Goal: Task Accomplishment & Management: Manage account settings

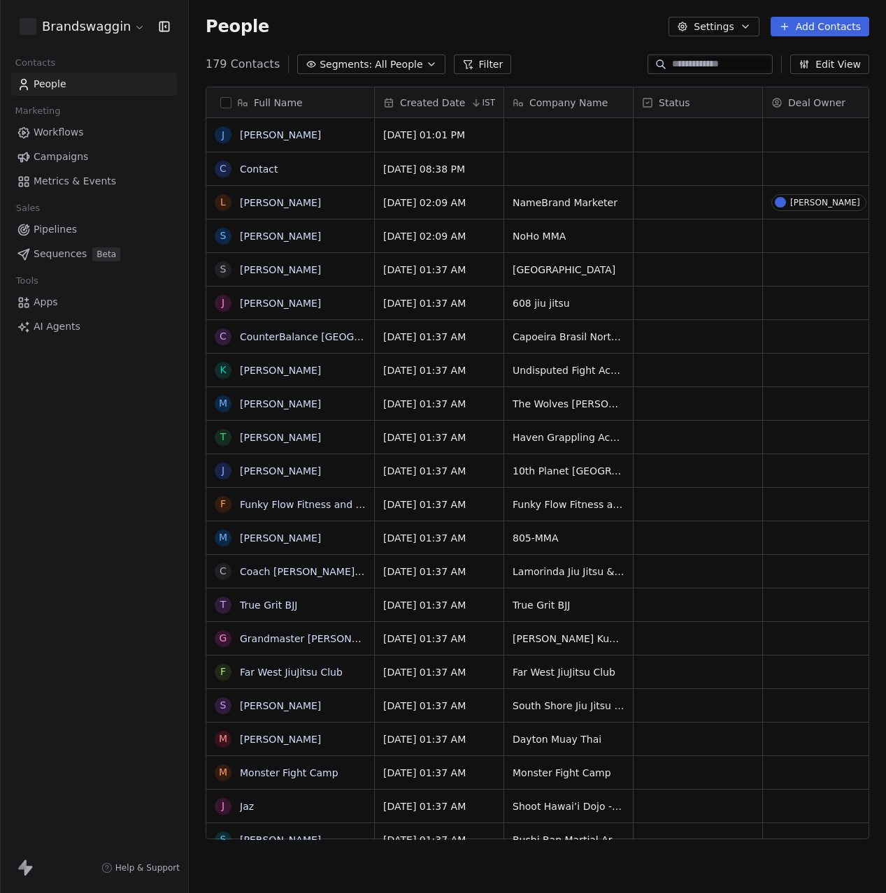
scroll to position [786, 697]
click at [560, 43] on div "People Settings Add Contacts" at bounding box center [537, 26] width 697 height 53
click at [844, 68] on button "Edit View" at bounding box center [829, 65] width 79 height 20
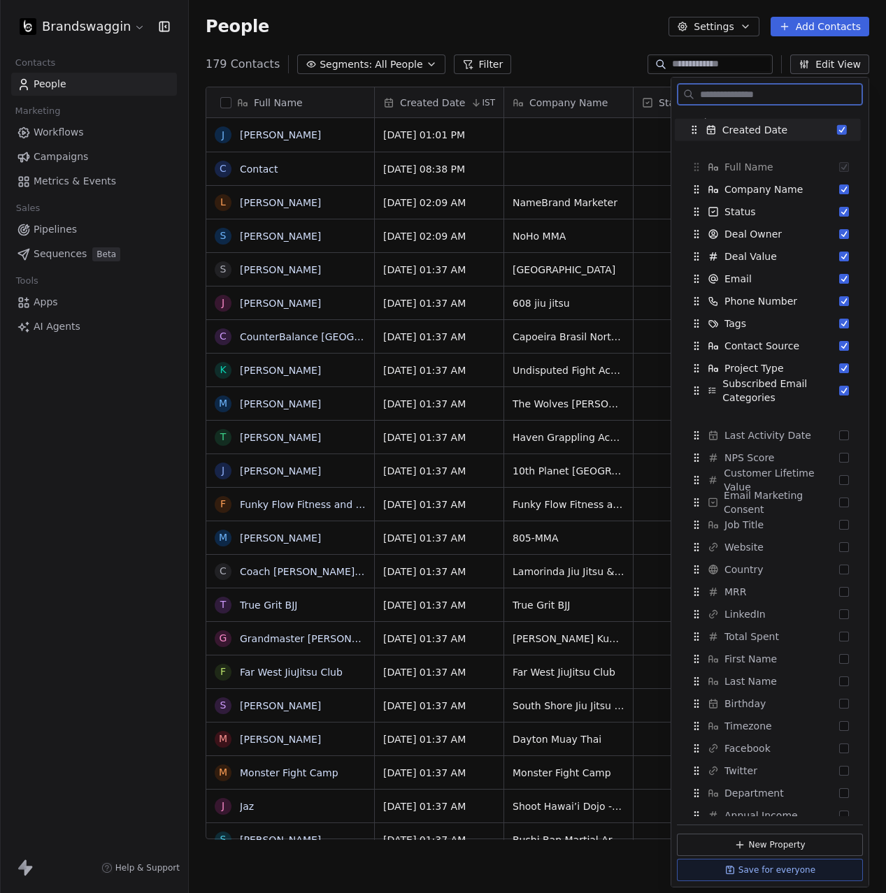
drag, startPoint x: 739, startPoint y: 167, endPoint x: 737, endPoint y: 130, distance: 37.1
click at [737, 130] on span "Created Date" at bounding box center [754, 130] width 65 height 14
drag, startPoint x: 712, startPoint y: 171, endPoint x: 716, endPoint y: 132, distance: 38.7
click at [716, 132] on icon "Suggestions" at bounding box center [717, 132] width 8 height 8
drag, startPoint x: 720, startPoint y: 235, endPoint x: 723, endPoint y: 133, distance: 101.4
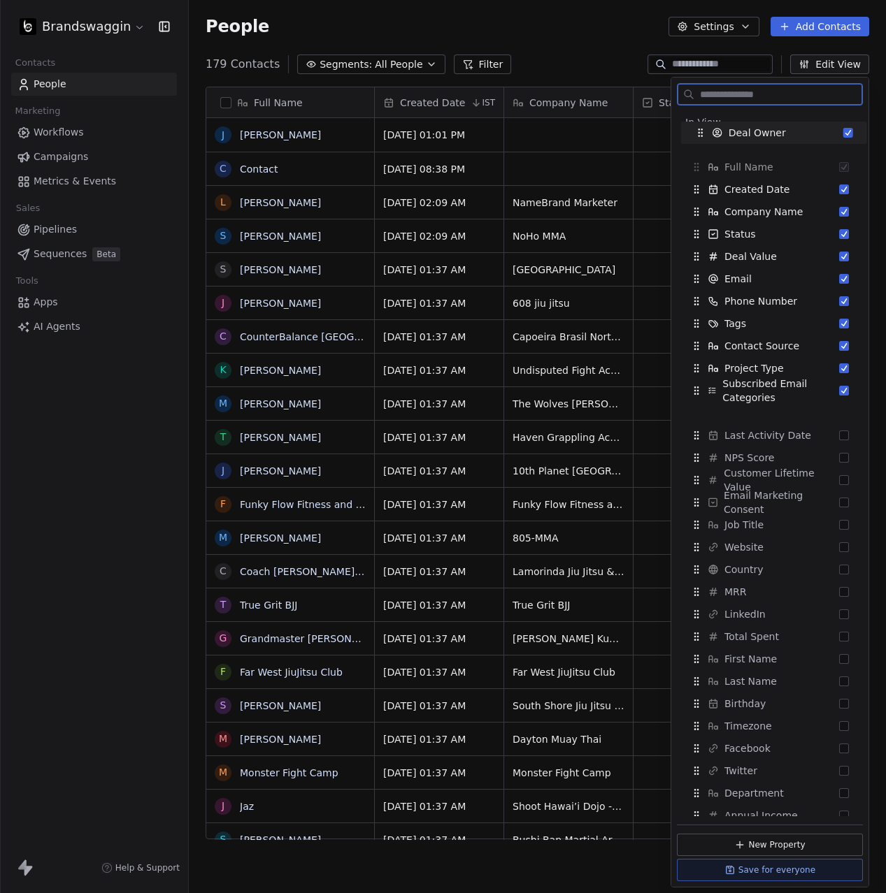
click at [723, 133] on div "Deal Owner" at bounding box center [740, 133] width 91 height 14
drag, startPoint x: 739, startPoint y: 432, endPoint x: 732, endPoint y: 131, distance: 301.3
click at [732, 131] on span "Last Activity Date" at bounding box center [762, 124] width 87 height 14
drag, startPoint x: 758, startPoint y: 146, endPoint x: 735, endPoint y: 145, distance: 23.1
click at [757, 146] on span "Full Name" at bounding box center [748, 145] width 49 height 14
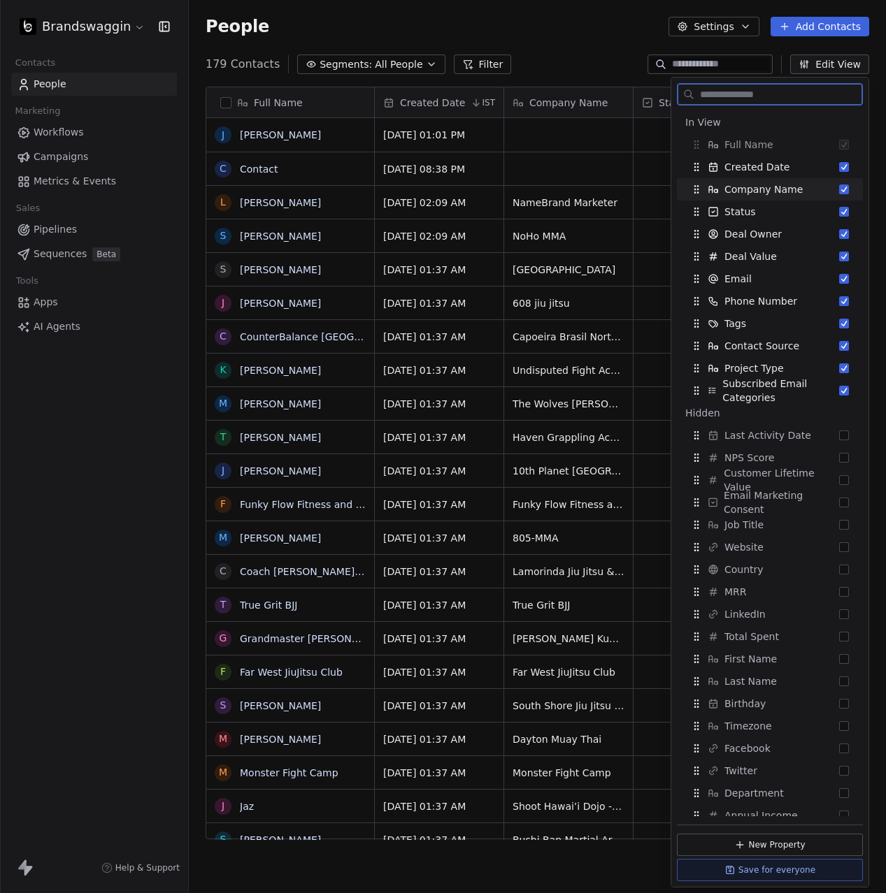
drag, startPoint x: 690, startPoint y: 146, endPoint x: 696, endPoint y: 159, distance: 14.7
click at [688, 179] on div "In View Full Name Created Date Company Name Status Deal Owner Deal Value Email …" at bounding box center [770, 256] width 186 height 291
drag, startPoint x: 700, startPoint y: 147, endPoint x: 702, endPoint y: 196, distance: 48.9
click at [699, 203] on div "In View Full Name Created Date Company Name Status Deal Owner Deal Value Email …" at bounding box center [770, 256] width 186 height 291
drag, startPoint x: 702, startPoint y: 196, endPoint x: 705, endPoint y: 122, distance: 74.1
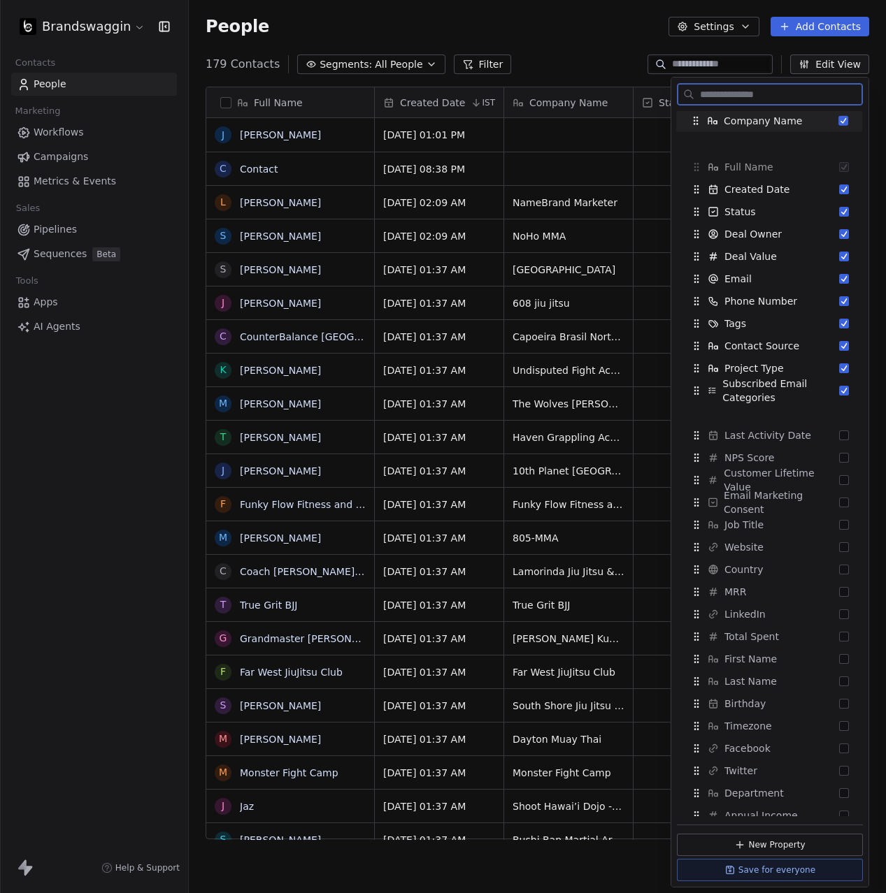
click at [701, 126] on div "Company Name" at bounding box center [746, 121] width 112 height 14
drag, startPoint x: 713, startPoint y: 315, endPoint x: 730, endPoint y: 120, distance: 196.4
click at [730, 120] on div "Tags" at bounding box center [786, 128] width 175 height 22
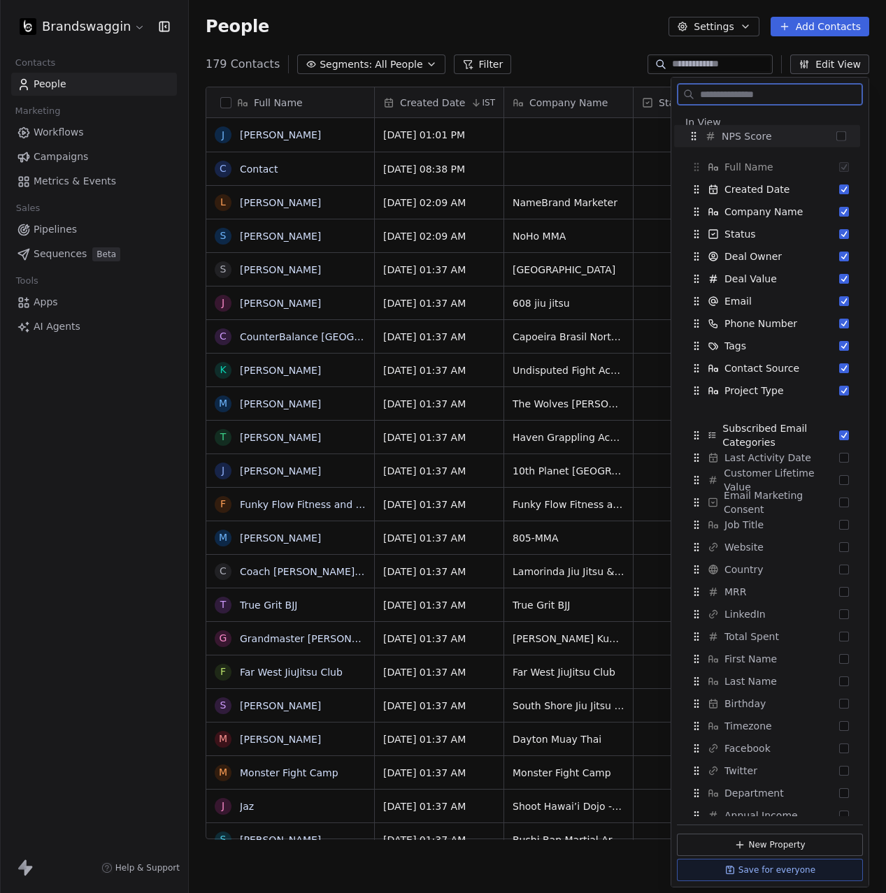
drag, startPoint x: 731, startPoint y: 464, endPoint x: 728, endPoint y: 145, distance: 318.7
click at [728, 143] on span "NPS Score" at bounding box center [746, 136] width 50 height 14
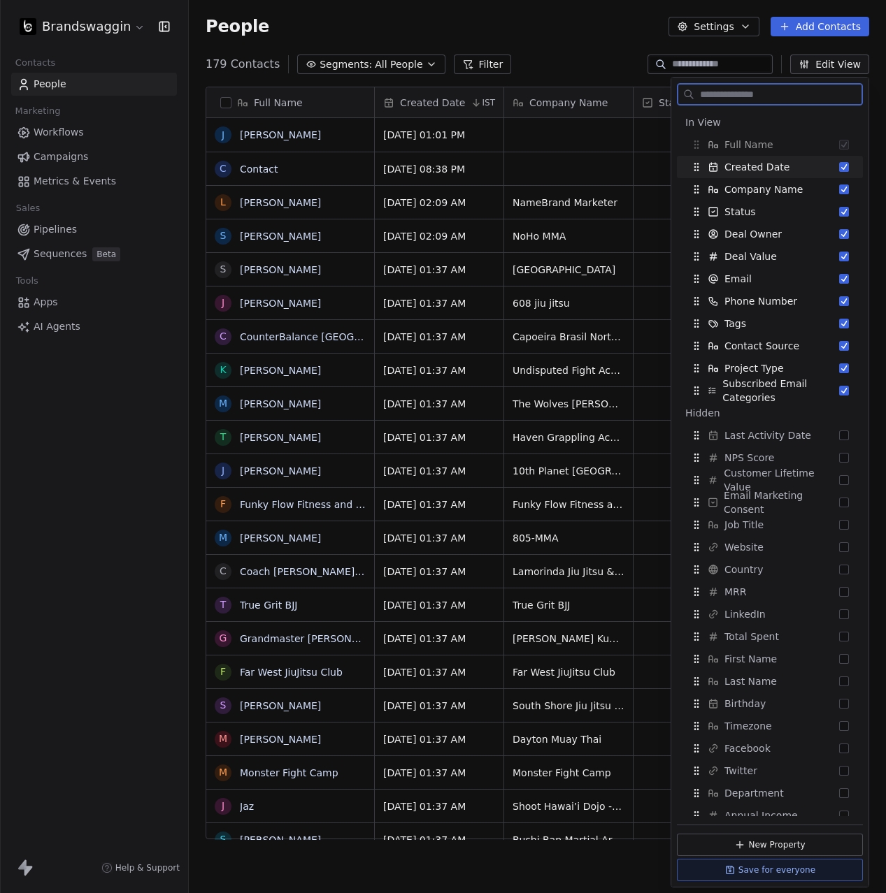
click at [106, 33] on html "Brandswaggin Contacts People Marketing Workflows Campaigns Metrics & Events Sal…" at bounding box center [443, 446] width 886 height 893
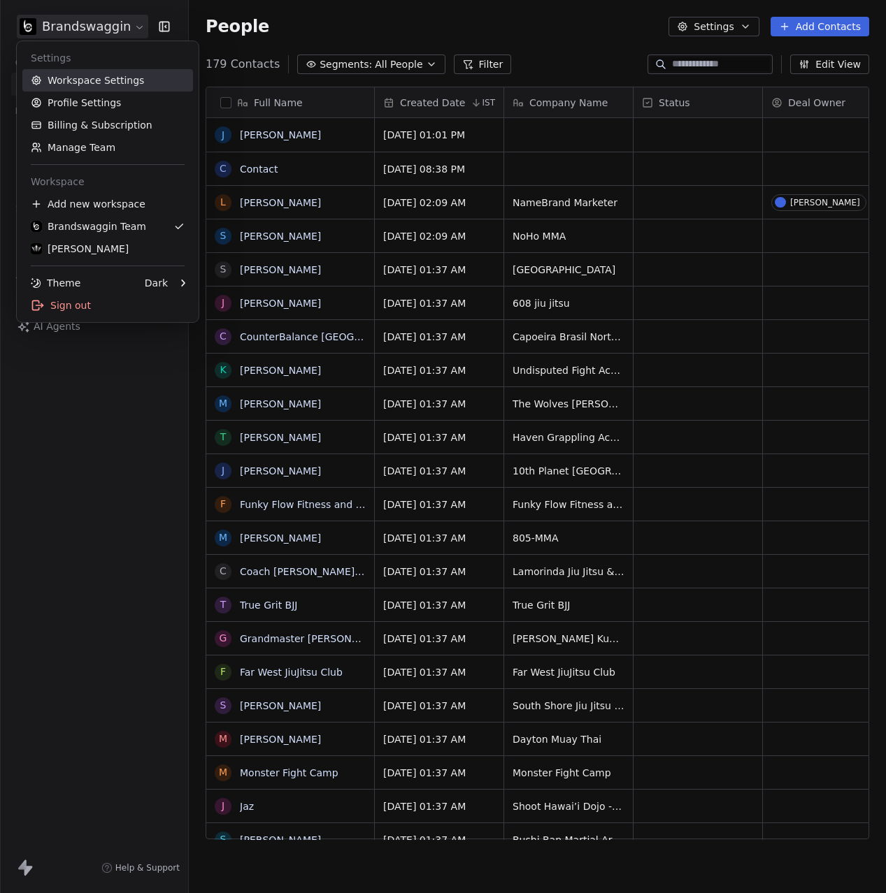
click at [108, 75] on link "Workspace Settings" at bounding box center [107, 80] width 171 height 22
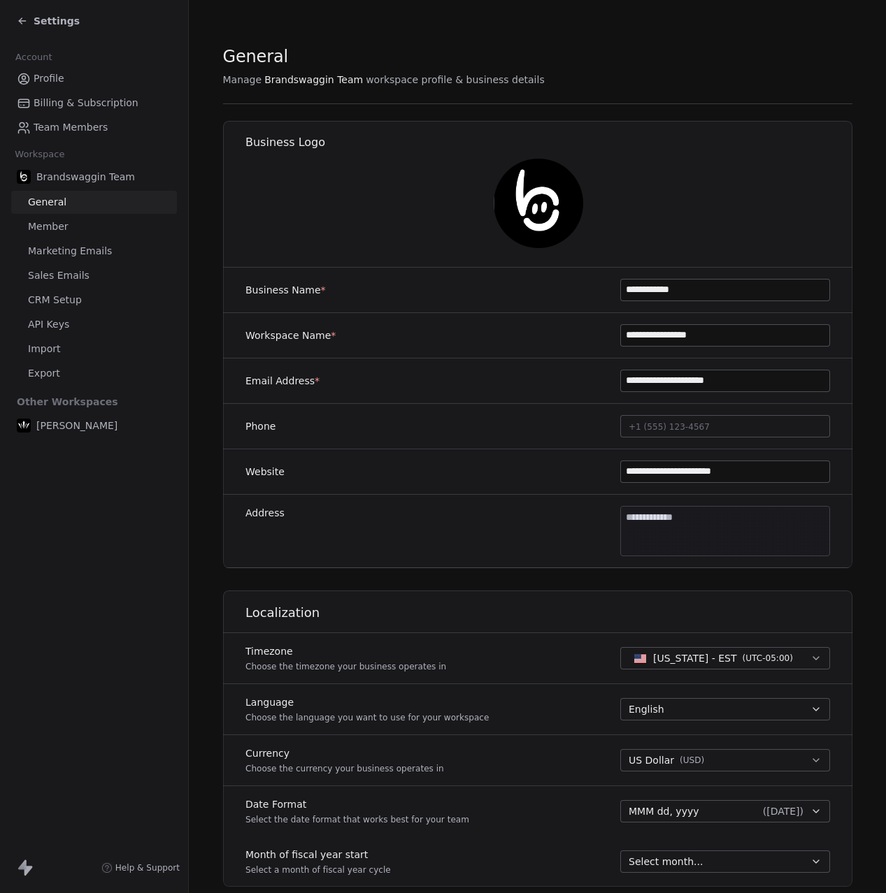
click at [26, 24] on icon at bounding box center [22, 20] width 11 height 11
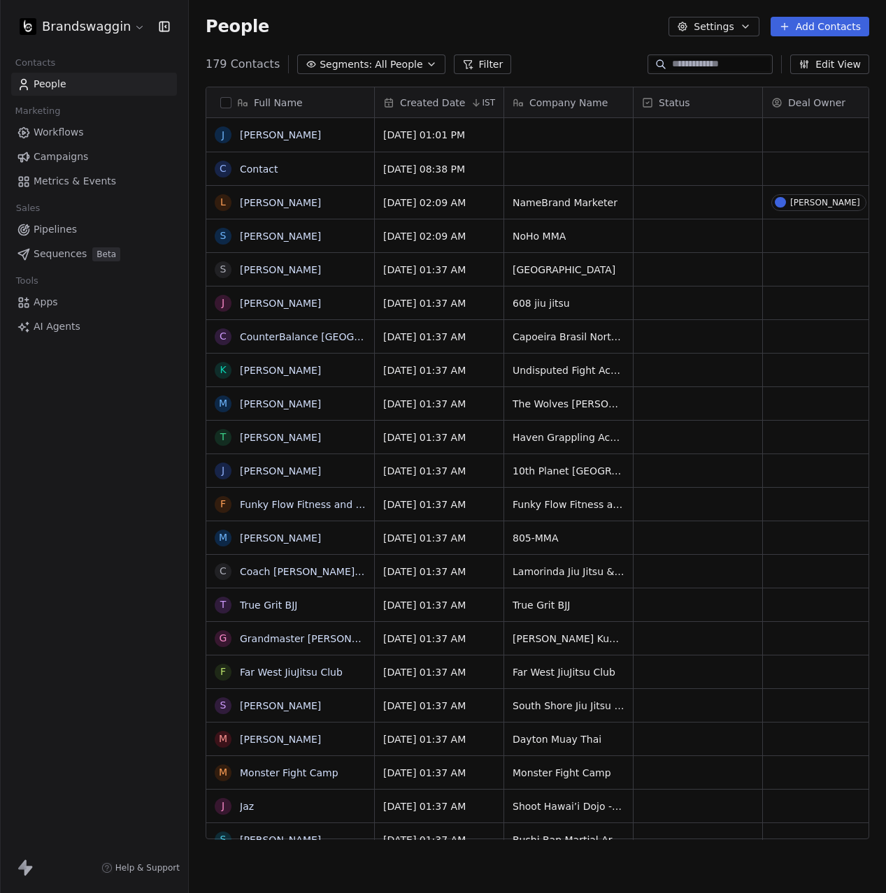
scroll to position [786, 697]
click at [746, 38] on div "People Settings Add Contacts" at bounding box center [537, 26] width 697 height 53
click at [723, 24] on button "Settings" at bounding box center [713, 27] width 90 height 20
click at [730, 55] on span "Contact Properties" at bounding box center [750, 57] width 91 height 15
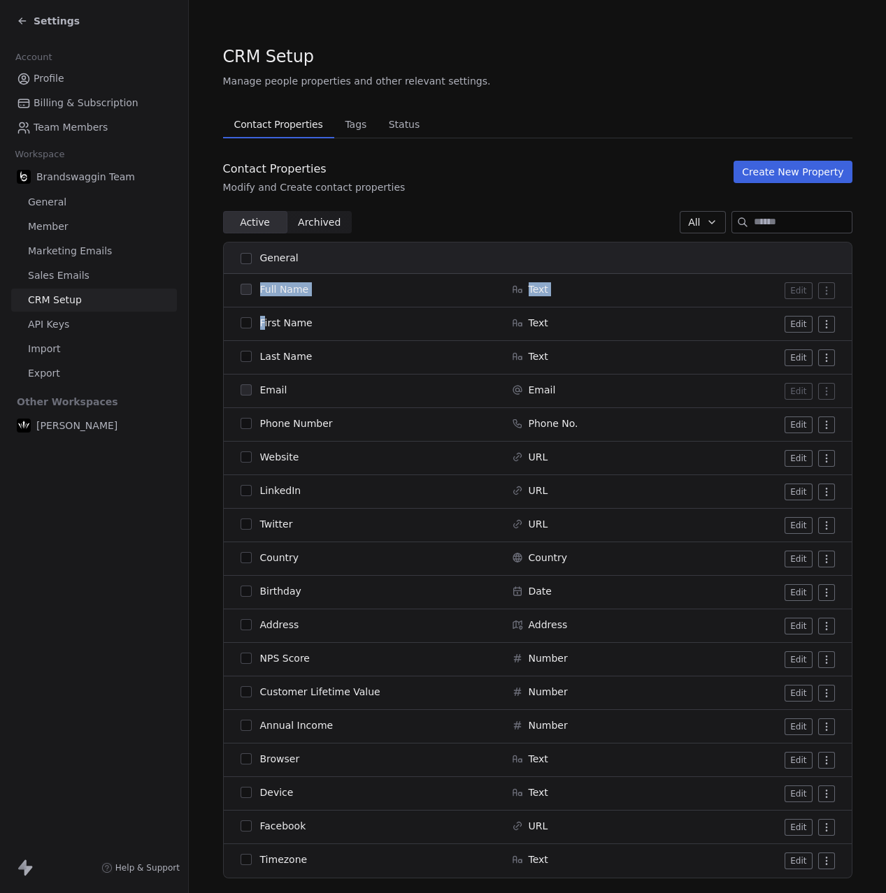
drag, startPoint x: 264, startPoint y: 326, endPoint x: 262, endPoint y: 284, distance: 42.0
click at [261, 284] on tbody "Full Name Text Edit First Name Text Edit Last Name Text Edit Email Email Edit P…" at bounding box center [538, 576] width 628 height 604
click at [421, 214] on div "Active Active Archived Archived All" at bounding box center [537, 222] width 629 height 22
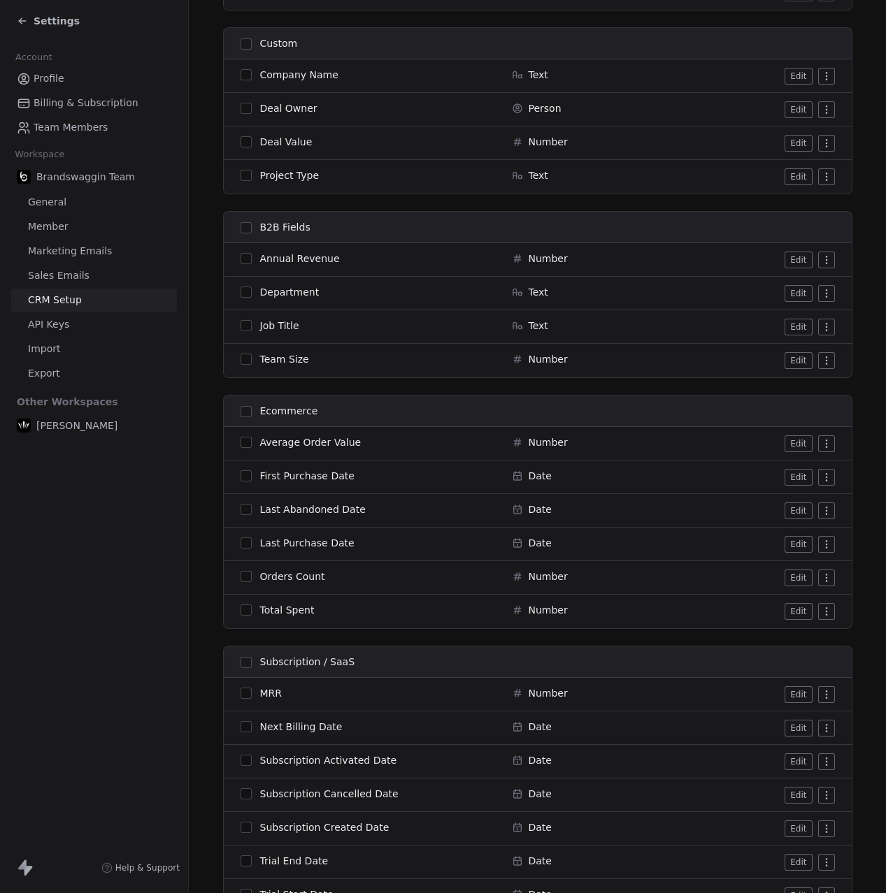
scroll to position [1335, 0]
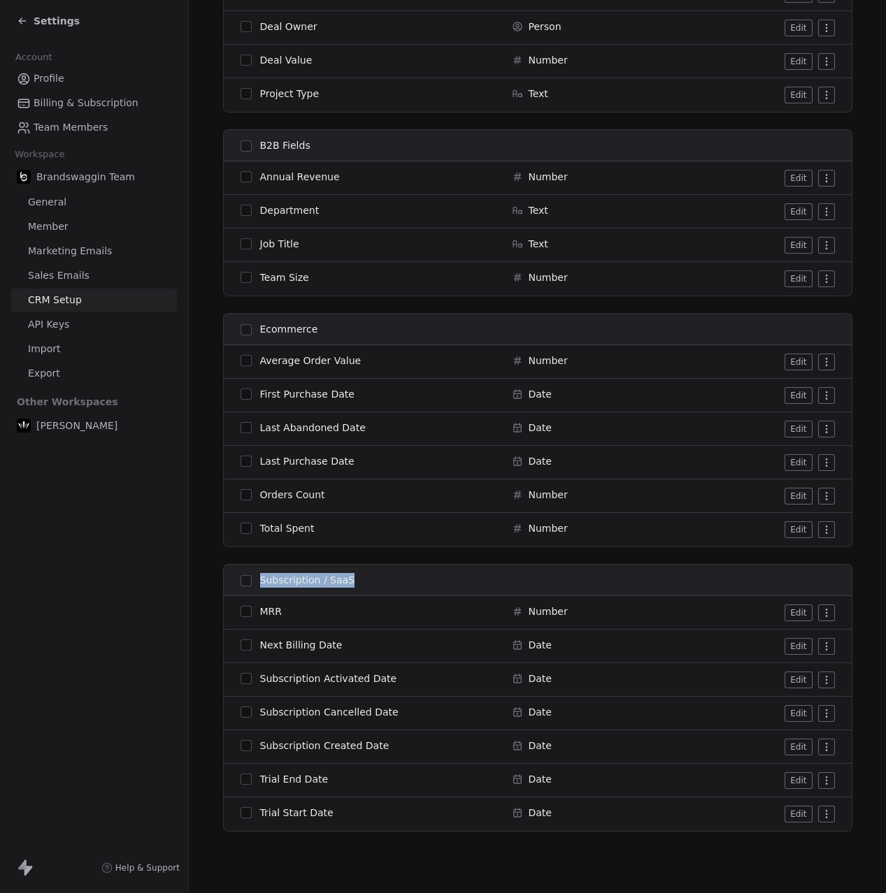
drag, startPoint x: 252, startPoint y: 611, endPoint x: 258, endPoint y: 564, distance: 47.2
click at [247, 583] on button "button" at bounding box center [245, 580] width 11 height 11
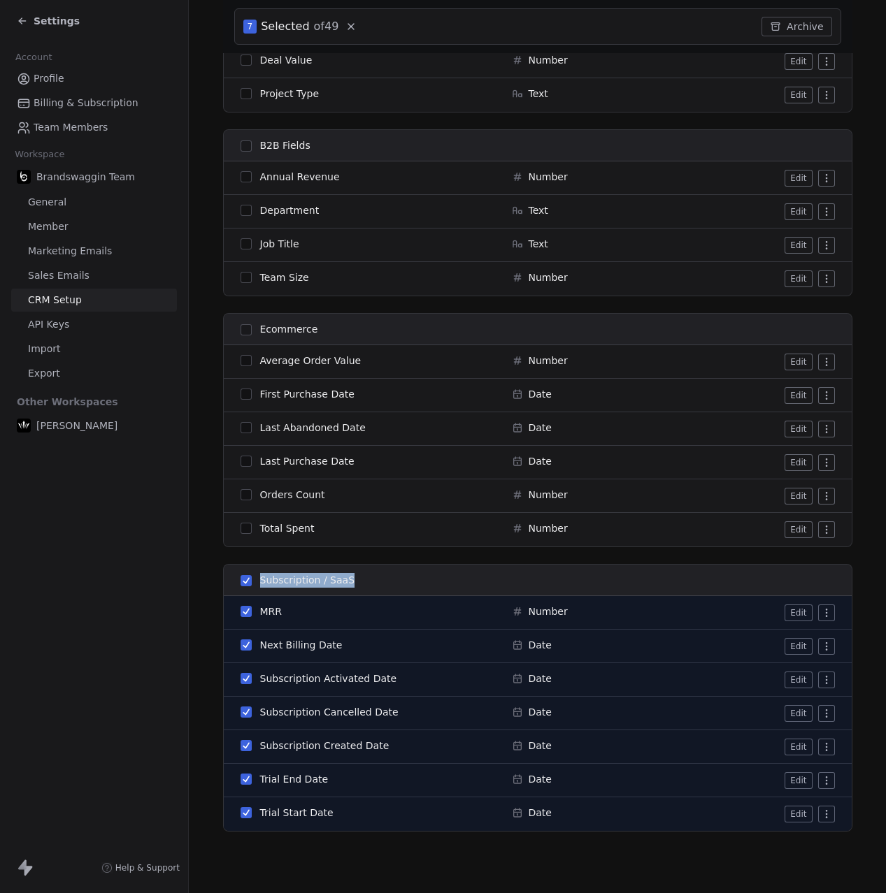
click at [247, 583] on button "button" at bounding box center [245, 580] width 11 height 11
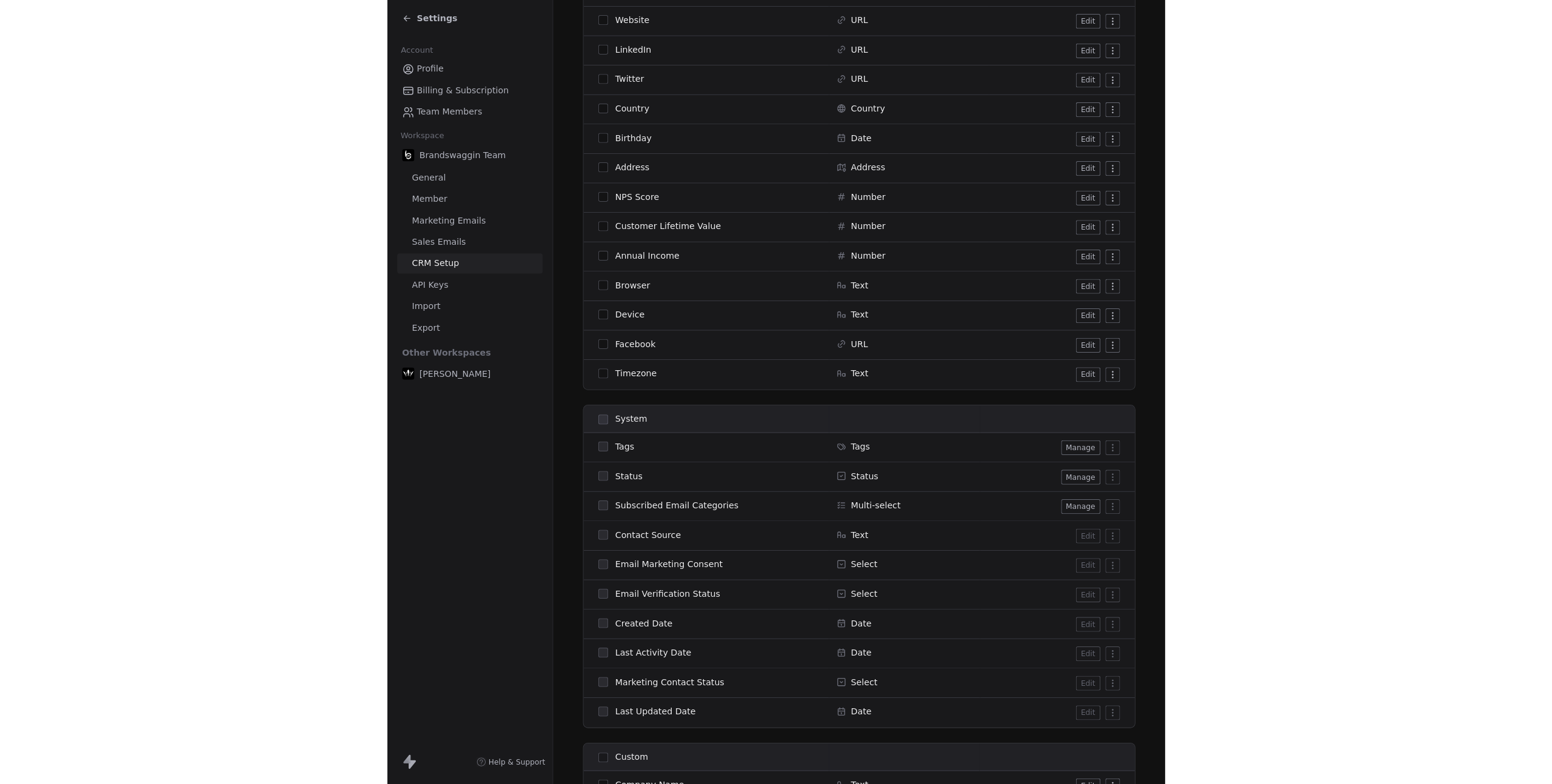
scroll to position [0, 0]
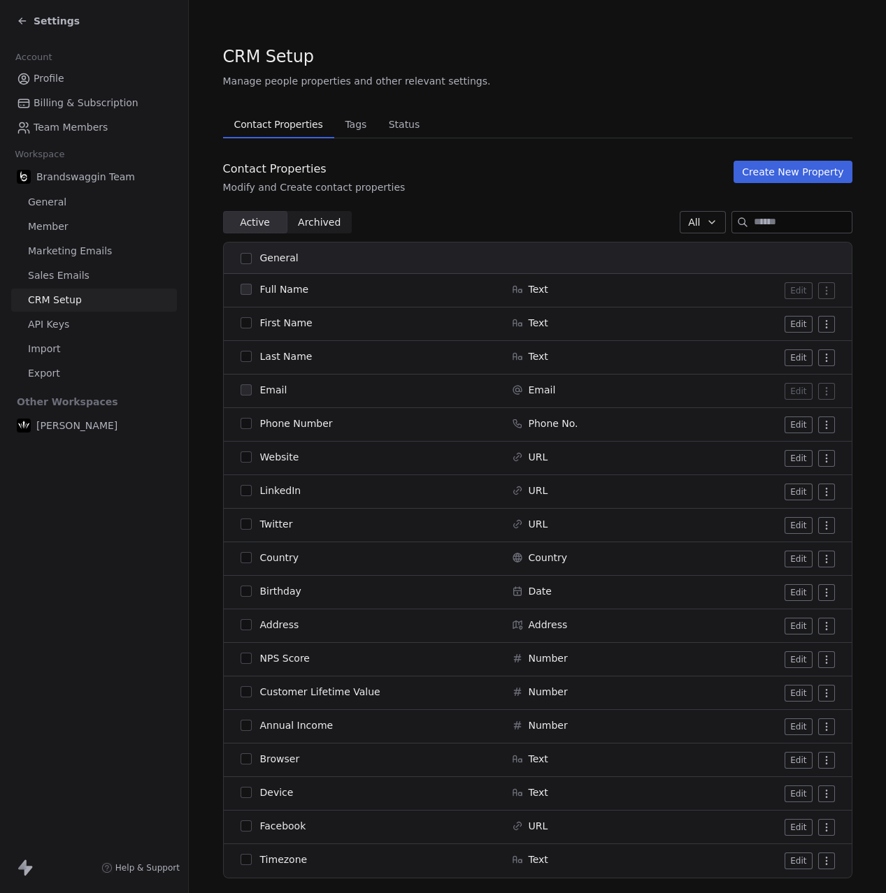
click at [486, 171] on div "Contact Properties Modify and Create contact properties Create New Property" at bounding box center [537, 178] width 629 height 34
click at [238, 291] on td "Full Name" at bounding box center [364, 291] width 280 height 34
click at [280, 288] on span "Full Name" at bounding box center [284, 289] width 49 height 14
drag, startPoint x: 249, startPoint y: 326, endPoint x: 201, endPoint y: 464, distance: 145.9
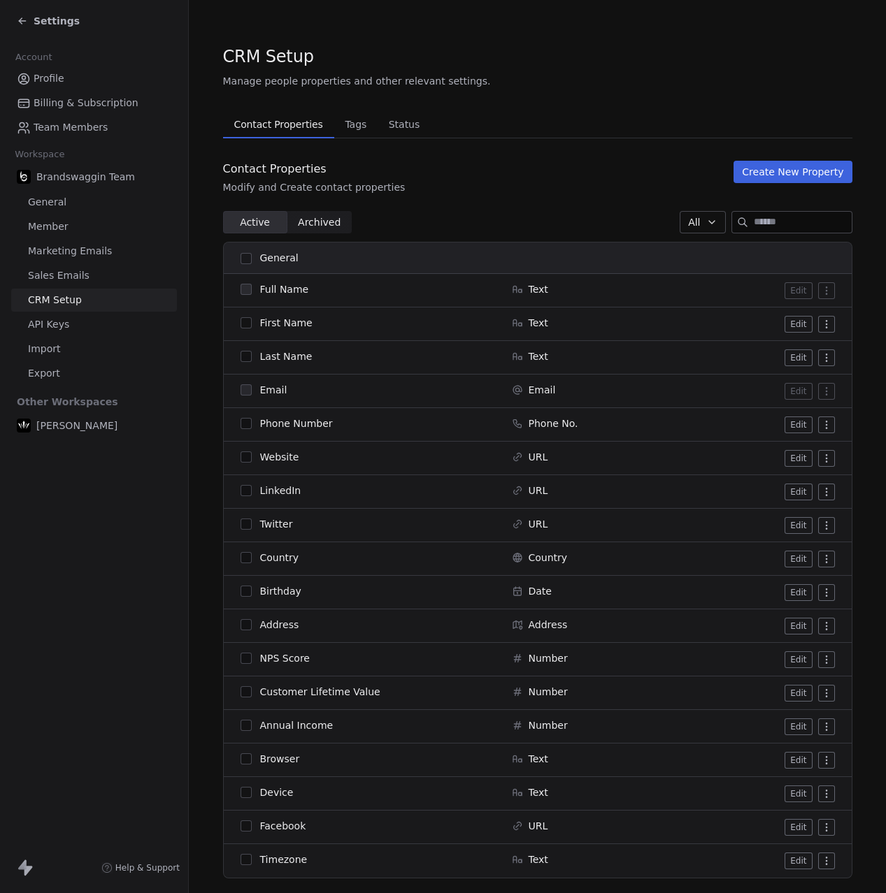
click at [301, 222] on span "Archived" at bounding box center [319, 222] width 43 height 15
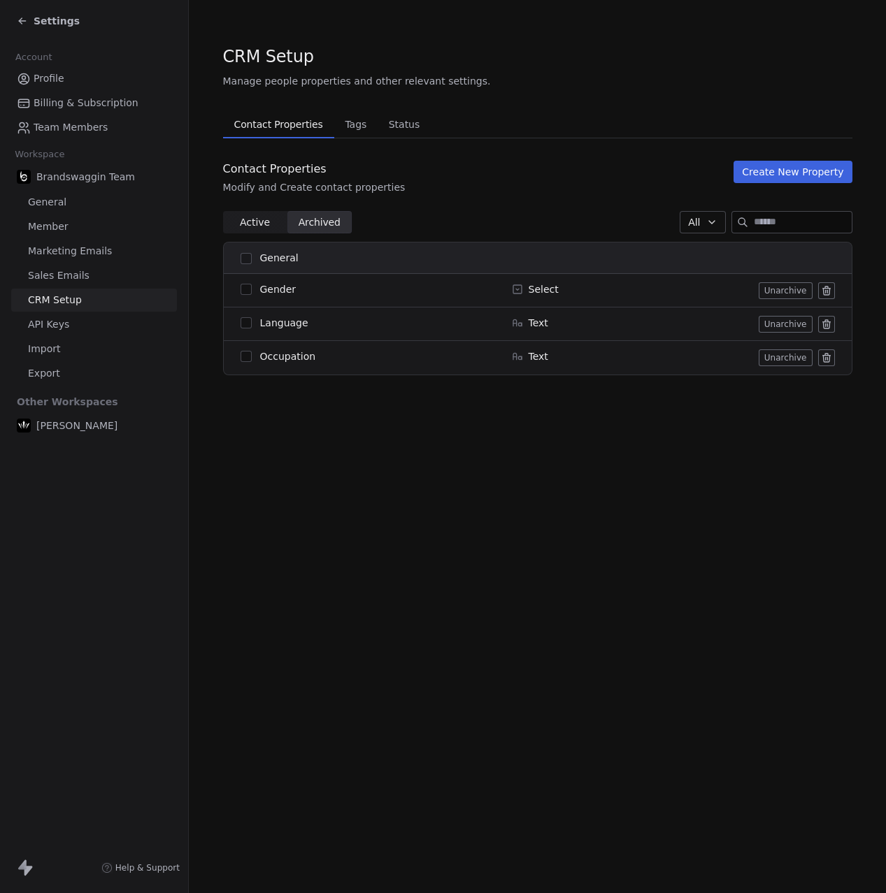
click at [243, 222] on span "Active" at bounding box center [255, 222] width 30 height 15
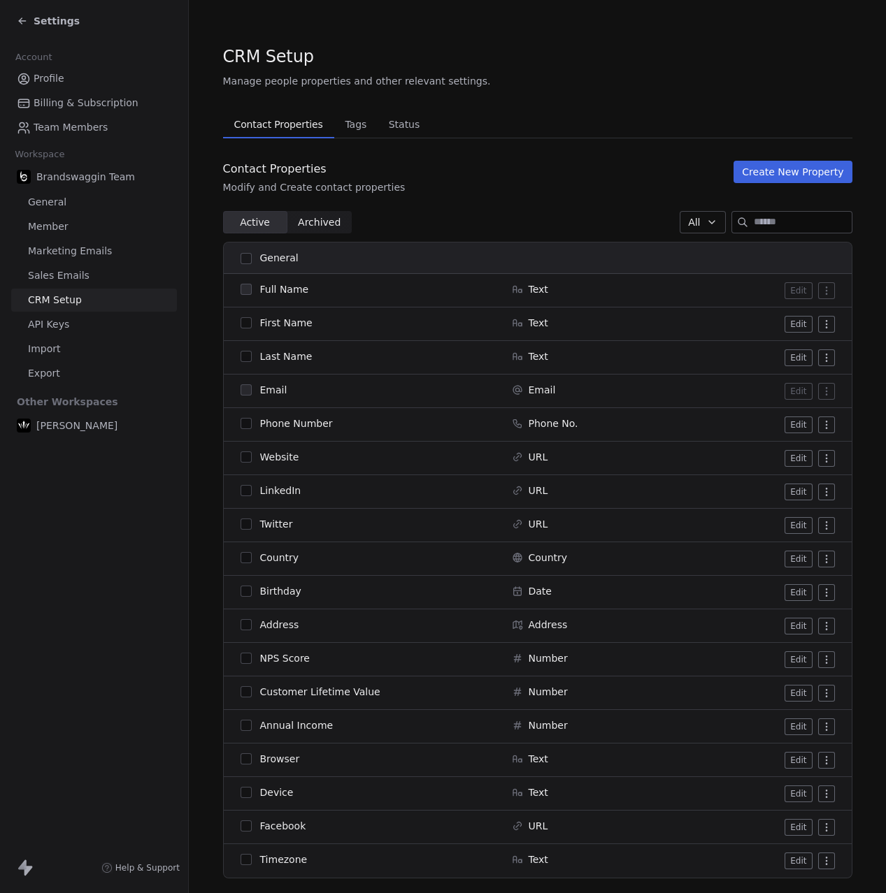
click at [679, 215] on button "All" at bounding box center [701, 222] width 45 height 22
drag, startPoint x: 595, startPoint y: 201, endPoint x: 601, endPoint y: 189, distance: 13.8
click at [595, 201] on html "Settings Account Profile Billing & Subscription Team Members Workspace Brandswa…" at bounding box center [443, 446] width 886 height 893
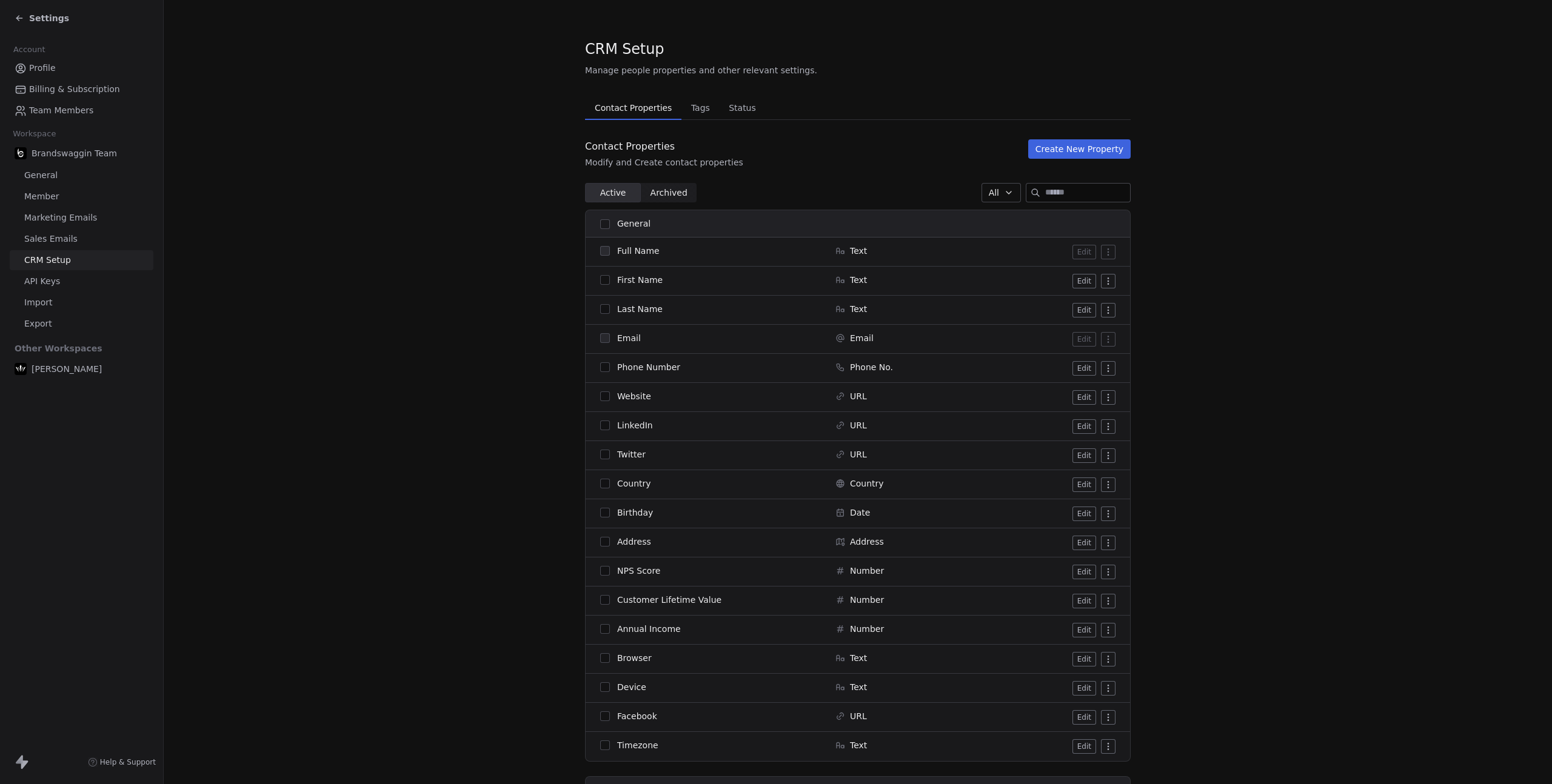
drag, startPoint x: 1110, startPoint y: 301, endPoint x: 1111, endPoint y: 283, distance: 18.0
click at [768, 300] on td "Edit" at bounding box center [1058, 310] width 143 height 29
click at [768, 283] on html "Settings Account Profile Billing & Subscription Team Members Workspace Brandswa…" at bounding box center [776, 392] width 1552 height 784
click at [768, 311] on html "Settings Account Profile Billing & Subscription Team Members Workspace Brandswa…" at bounding box center [776, 392] width 1552 height 784
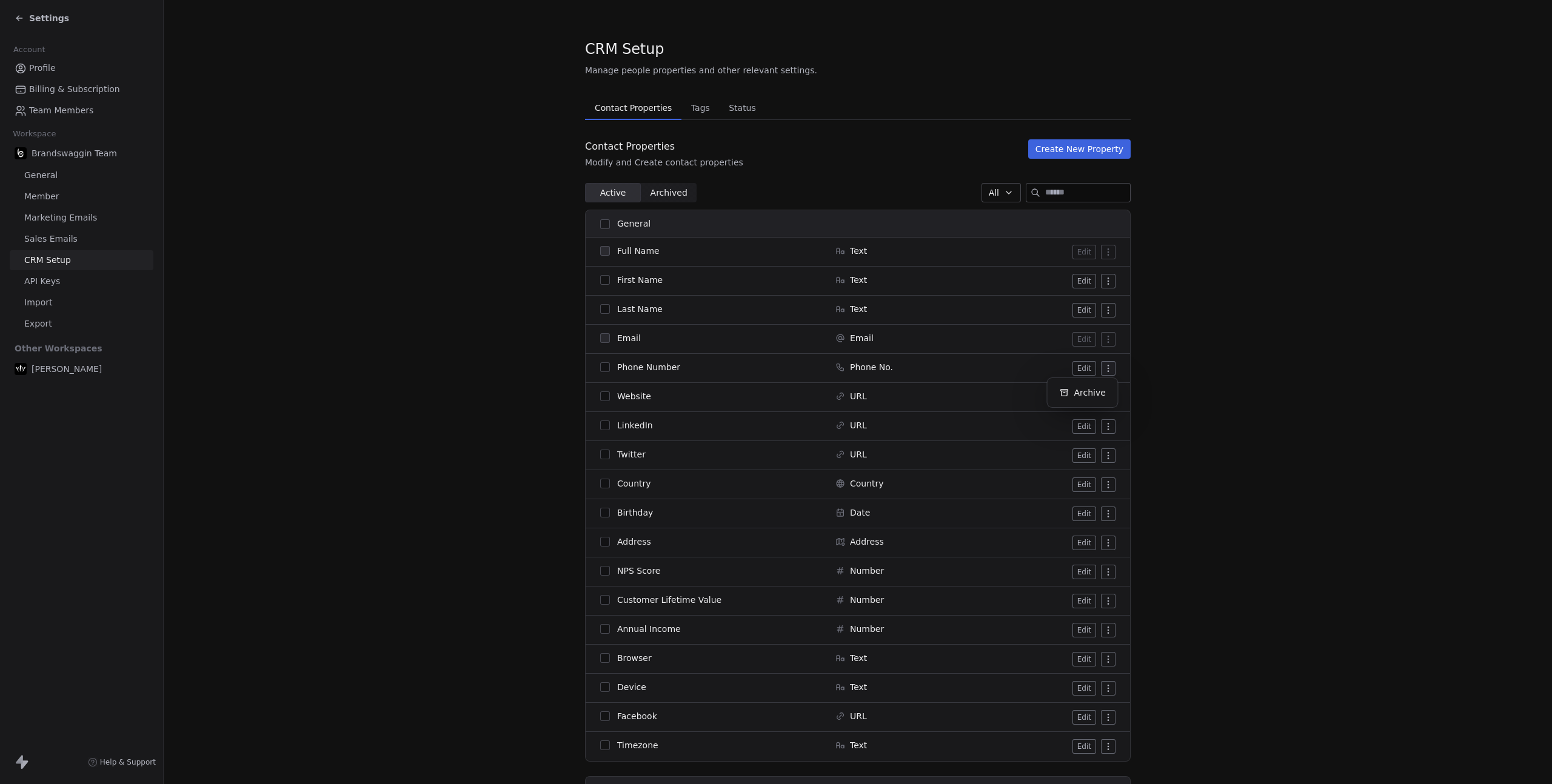
click at [768, 370] on html "Settings Account Profile Billing & Subscription Team Members Workspace Brandswa…" at bounding box center [776, 392] width 1552 height 784
click at [768, 365] on html "Settings Account Profile Billing & Subscription Team Members Workspace Brandswa…" at bounding box center [776, 392] width 1552 height 784
